Goal: Check status: Check status

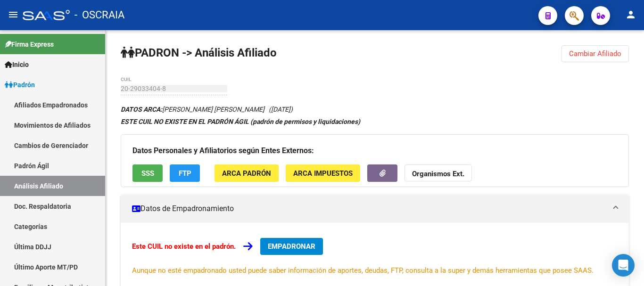
click at [43, 159] on link "Padrón Ágil" at bounding box center [52, 165] width 105 height 20
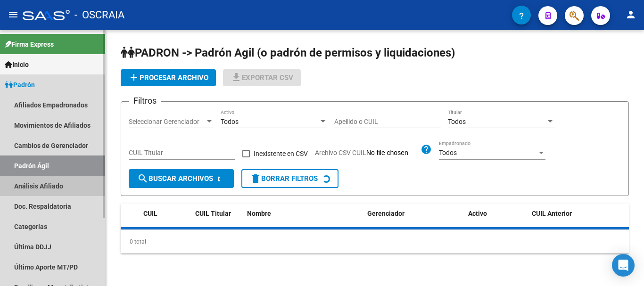
click at [38, 188] on link "Análisis Afiliado" at bounding box center [52, 186] width 105 height 20
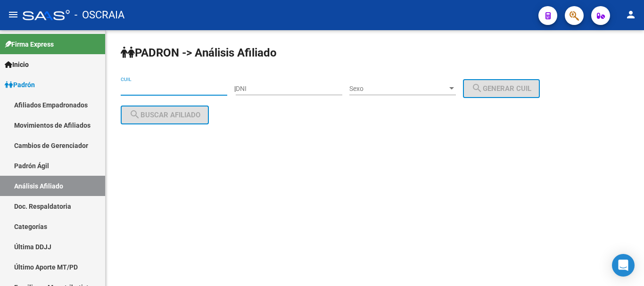
click at [150, 89] on input "CUIL" at bounding box center [174, 89] width 106 height 8
paste input "20-94786871-4"
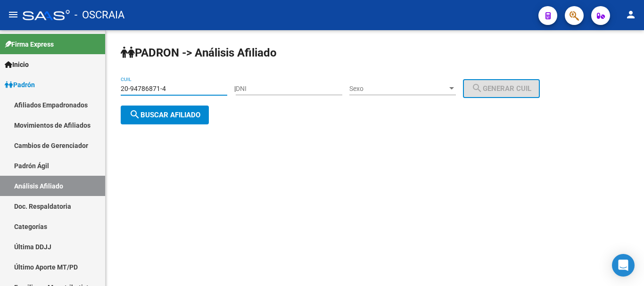
type input "20-94786871-4"
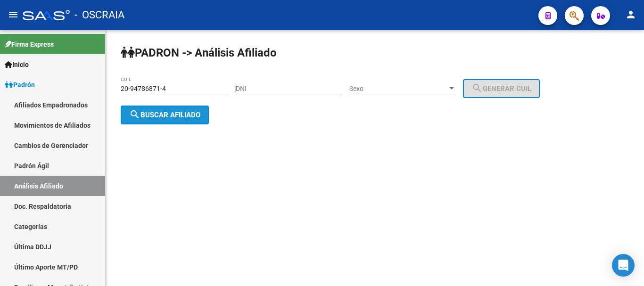
click at [188, 117] on span "search Buscar afiliado" at bounding box center [164, 115] width 71 height 8
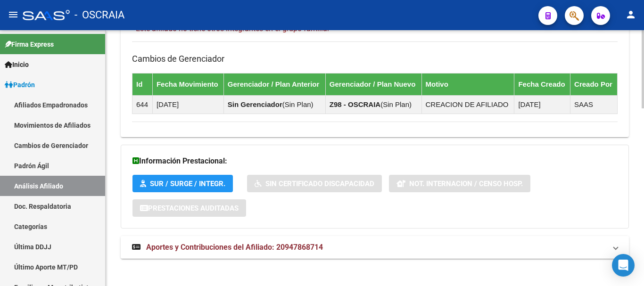
scroll to position [579, 0]
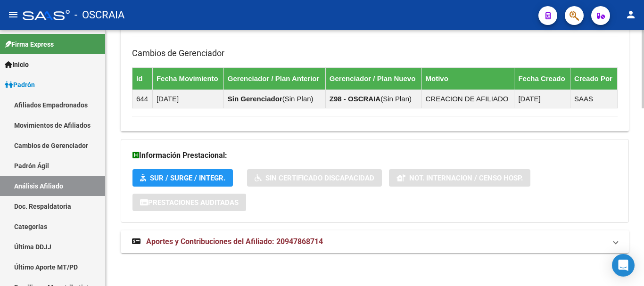
click at [190, 249] on mat-expansion-panel-header "Aportes y Contribuciones del Afiliado: 20947868714" at bounding box center [375, 241] width 508 height 23
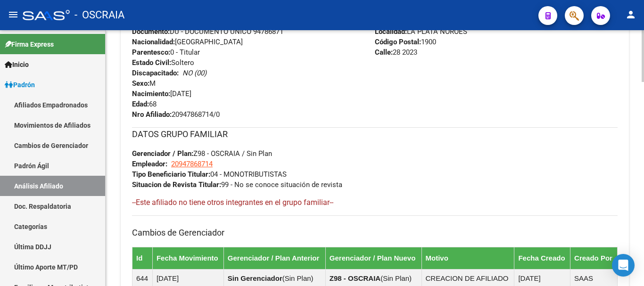
scroll to position [377, 0]
